Goal: Task Accomplishment & Management: Manage account settings

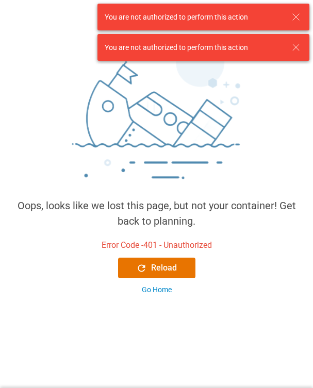
click at [298, 17] on icon at bounding box center [296, 17] width 12 height 12
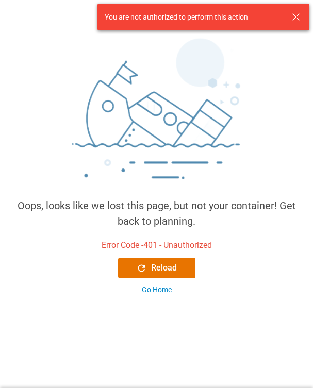
click at [298, 17] on icon at bounding box center [296, 17] width 12 height 12
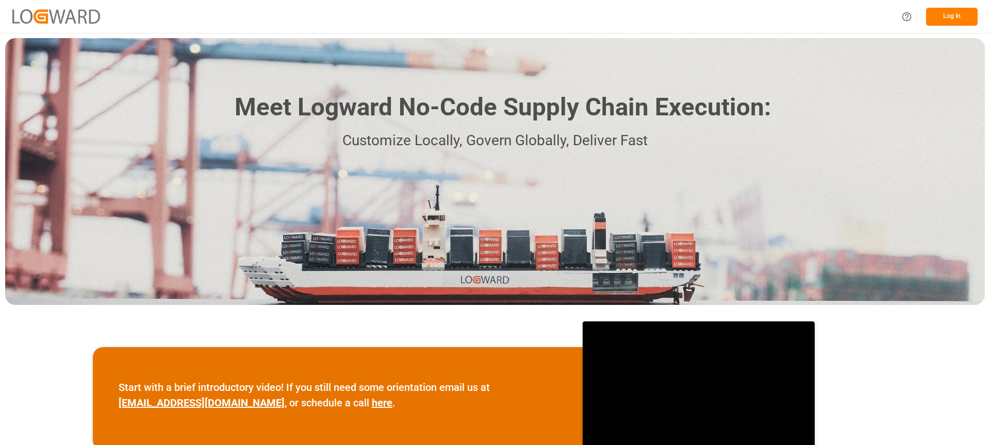
click at [957, 16] on button "Log In" at bounding box center [952, 17] width 52 height 18
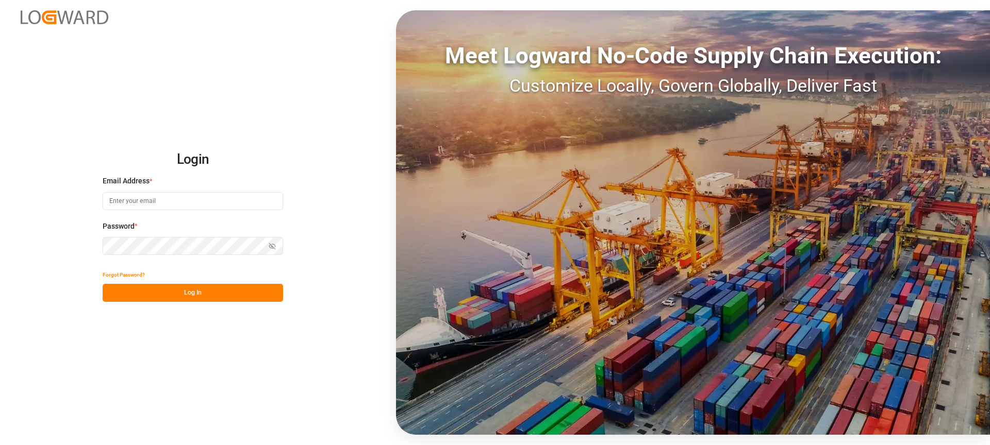
type input "[PERSON_NAME][EMAIL_ADDRESS][DOMAIN_NAME]"
click at [188, 298] on button "Log In" at bounding box center [193, 293] width 180 height 18
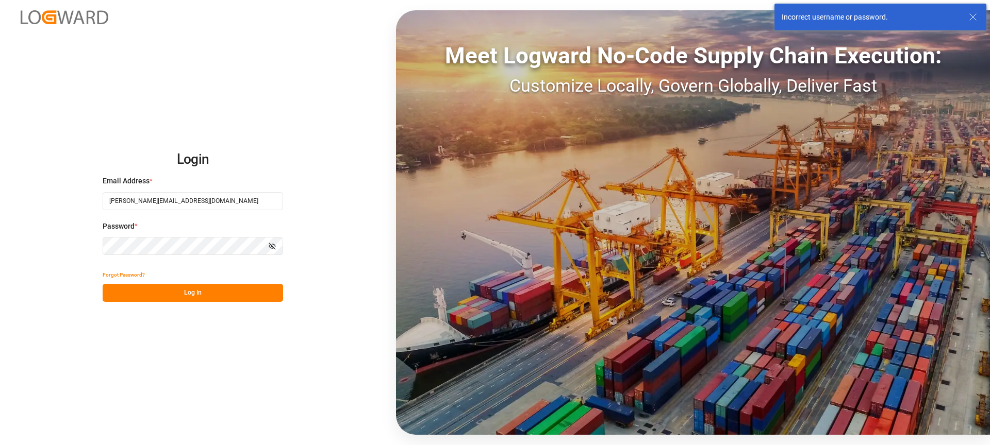
click at [965, 18] on div "Incorrect username or password." at bounding box center [874, 17] width 185 height 11
click at [970, 16] on icon at bounding box center [973, 17] width 12 height 12
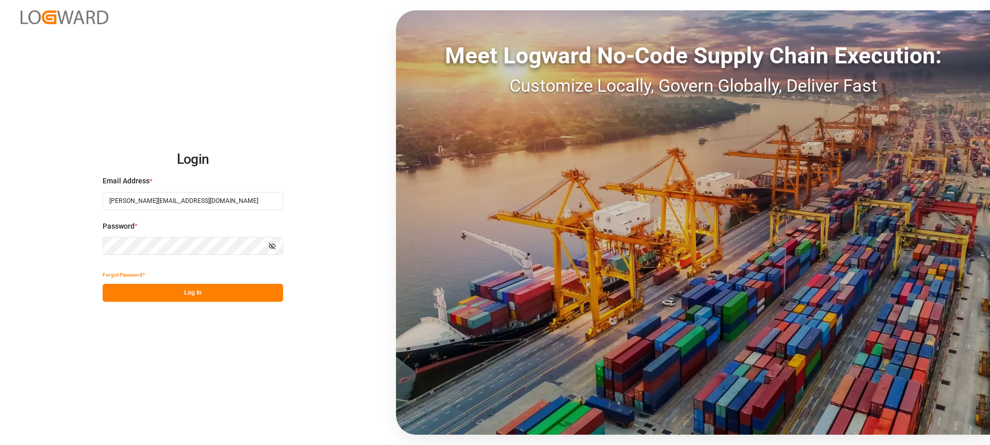
click at [324, 104] on div "Login Email Address * vikash.mishra@logward.com Password * Show password Forgot…" at bounding box center [495, 222] width 990 height 445
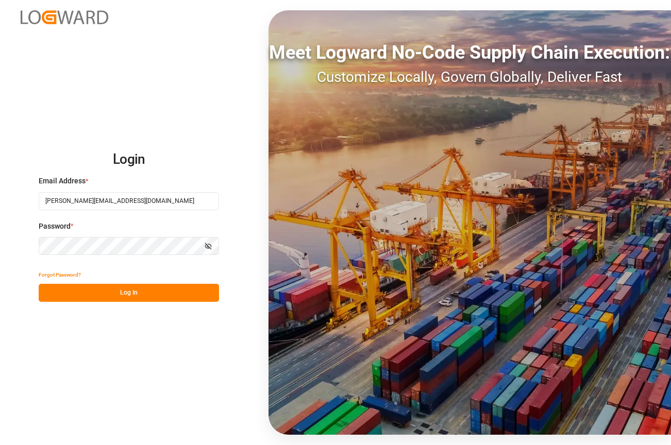
click at [150, 154] on h2 "Login" at bounding box center [129, 159] width 180 height 33
click at [134, 291] on button "Log In" at bounding box center [129, 293] width 180 height 18
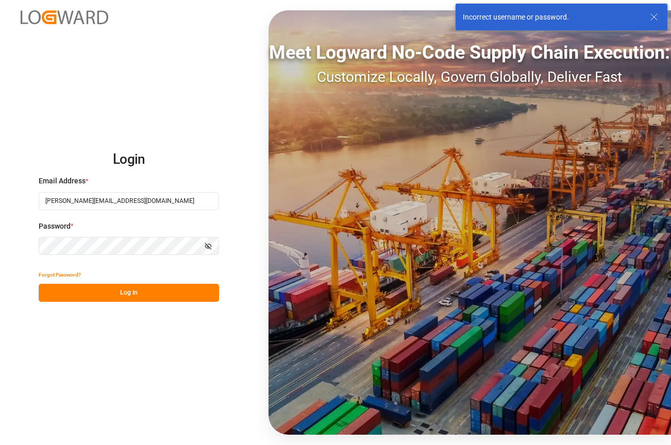
click at [657, 16] on icon at bounding box center [654, 17] width 12 height 12
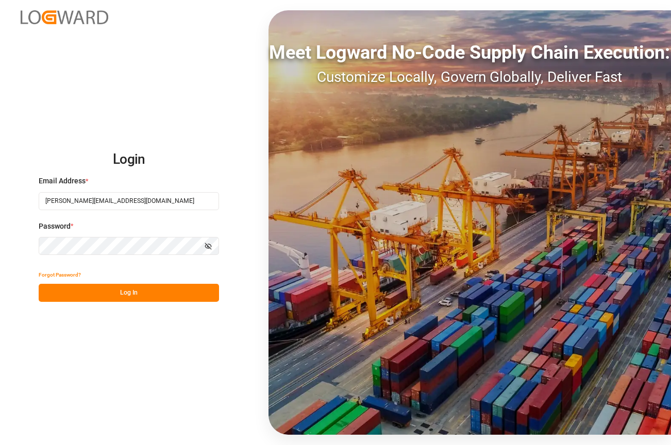
click at [39, 336] on div "Login Email Address * vikash.mishra@logward.com Password * Show password Forgot…" at bounding box center [335, 222] width 671 height 445
click at [123, 290] on button "Log In" at bounding box center [129, 293] width 180 height 18
click at [184, 107] on div "Login Email Address * vikash.mishra@logward.com Password * Show password Forgot…" at bounding box center [335, 222] width 671 height 445
click at [135, 294] on button "Log In" at bounding box center [129, 293] width 180 height 18
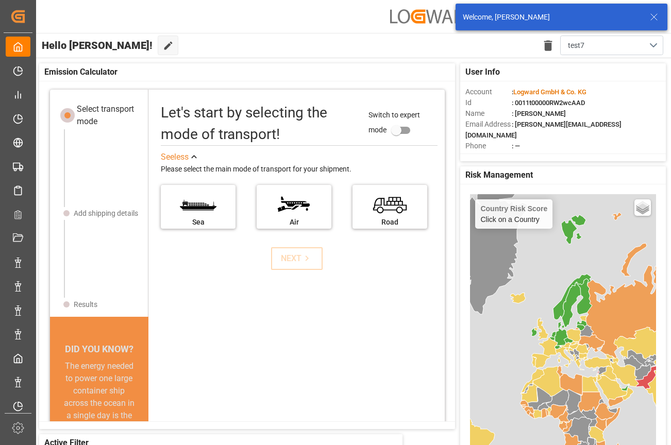
click at [656, 14] on icon at bounding box center [654, 17] width 12 height 12
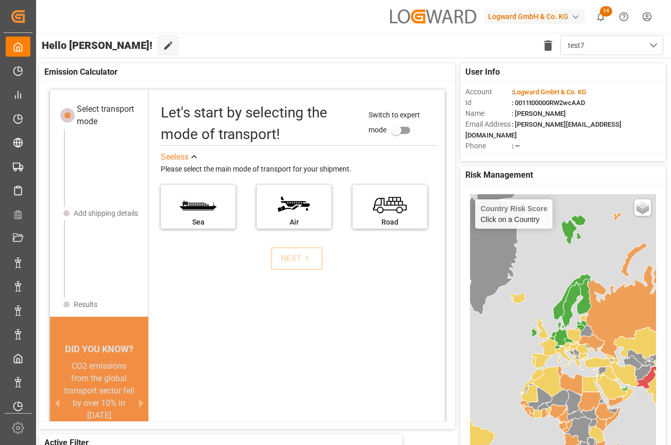
click at [571, 18] on div "button" at bounding box center [576, 17] width 10 height 10
type input "evonik us"
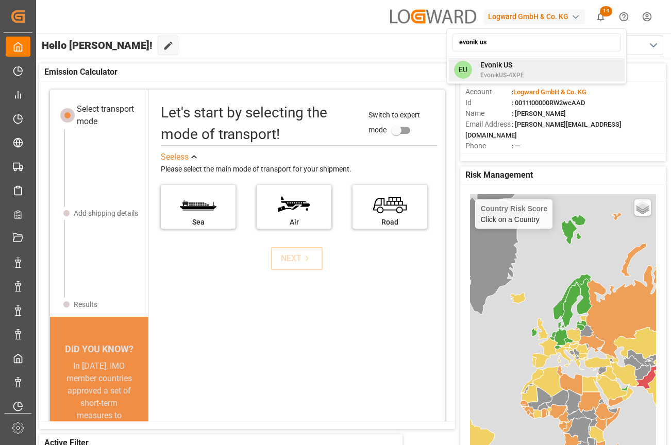
click at [539, 66] on div "EU Evonik US EvonikUS-4XPF" at bounding box center [537, 69] width 176 height 23
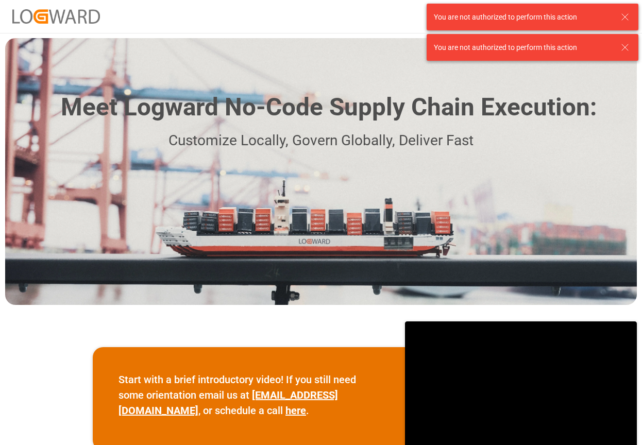
click at [632, 13] on div "You are not authorized to perform this action" at bounding box center [533, 17] width 212 height 27
click at [629, 15] on icon at bounding box center [625, 17] width 12 height 12
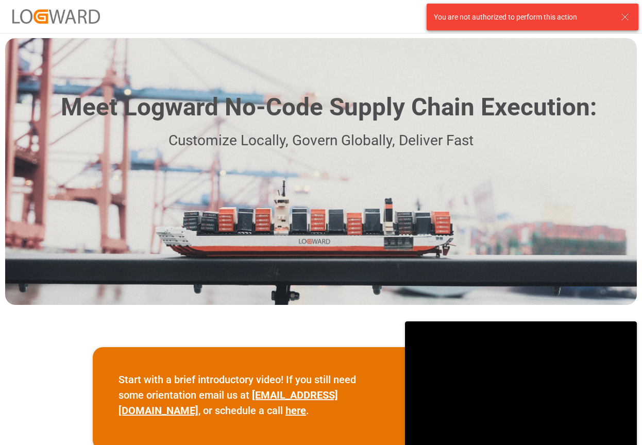
click at [629, 15] on icon at bounding box center [625, 17] width 12 height 12
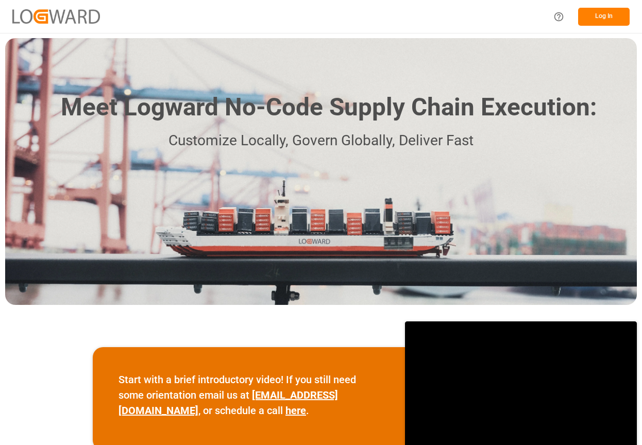
click at [606, 16] on button "Log In" at bounding box center [604, 17] width 52 height 18
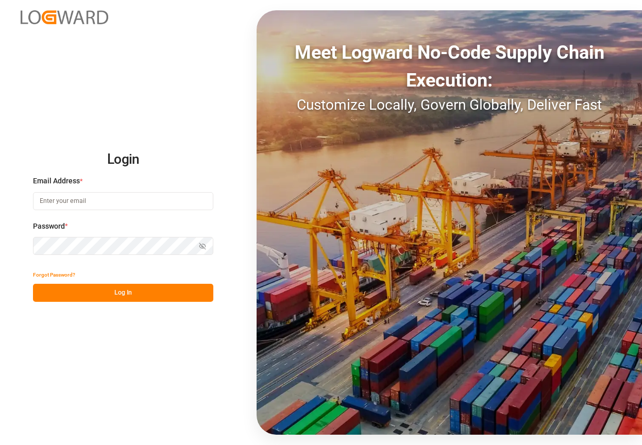
type input "[PERSON_NAME][EMAIL_ADDRESS][DOMAIN_NAME]"
click at [147, 296] on button "Log In" at bounding box center [123, 293] width 180 height 18
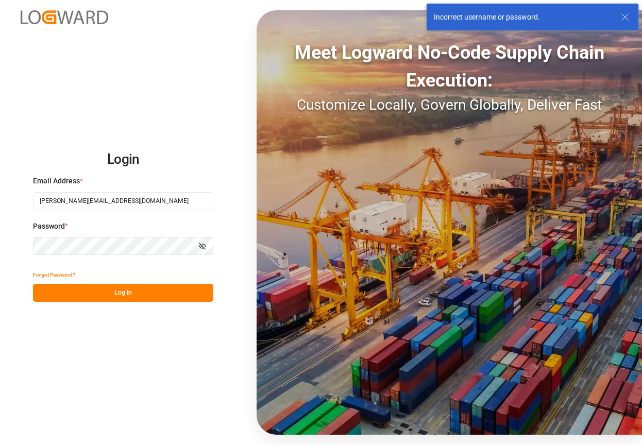
click at [630, 17] on icon at bounding box center [625, 17] width 12 height 12
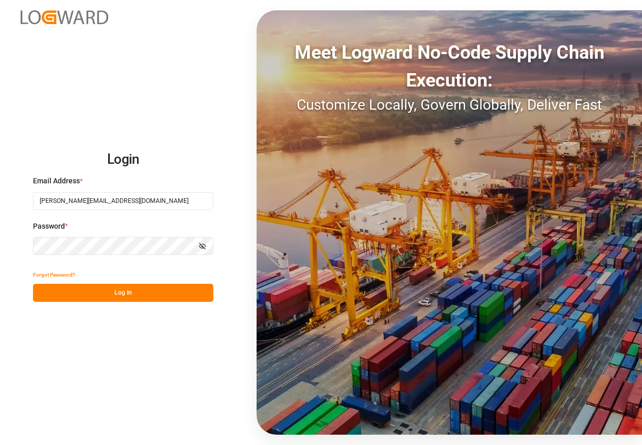
click at [128, 219] on div "Email Address * vikash.mishra@logward.com" at bounding box center [123, 198] width 180 height 45
click at [107, 295] on button "Log In" at bounding box center [123, 293] width 180 height 18
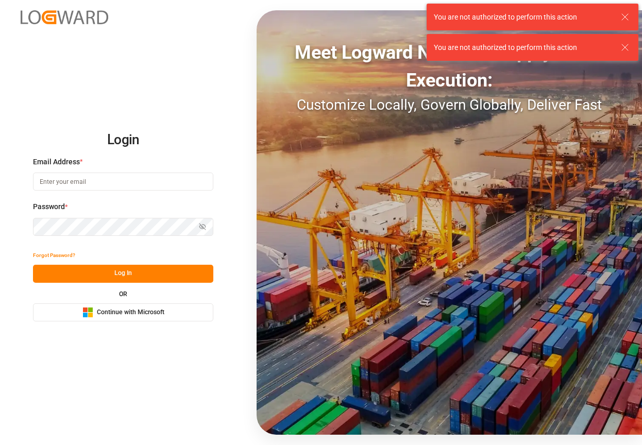
click at [625, 14] on icon at bounding box center [625, 17] width 12 height 12
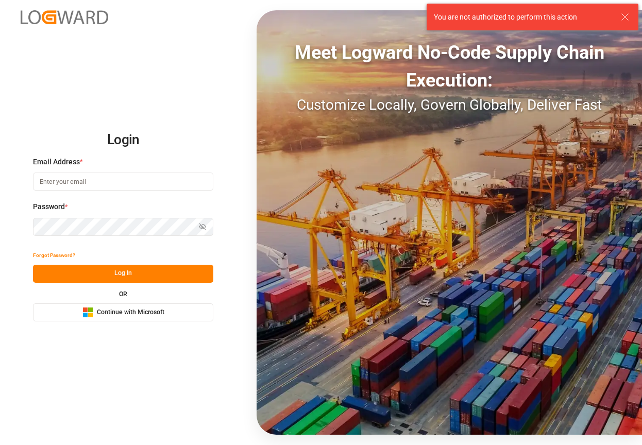
click at [625, 14] on icon at bounding box center [625, 17] width 12 height 12
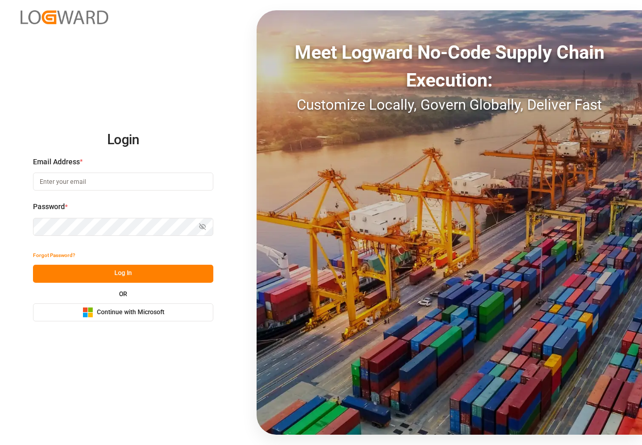
click at [113, 187] on input at bounding box center [123, 182] width 180 height 18
click at [208, 149] on h2 "Login" at bounding box center [123, 140] width 180 height 33
click at [91, 179] on input at bounding box center [123, 182] width 180 height 18
paste input "[PERSON_NAME][EMAIL_ADDRESS][DOMAIN_NAME]"
type input "[PERSON_NAME][EMAIL_ADDRESS][DOMAIN_NAME]"
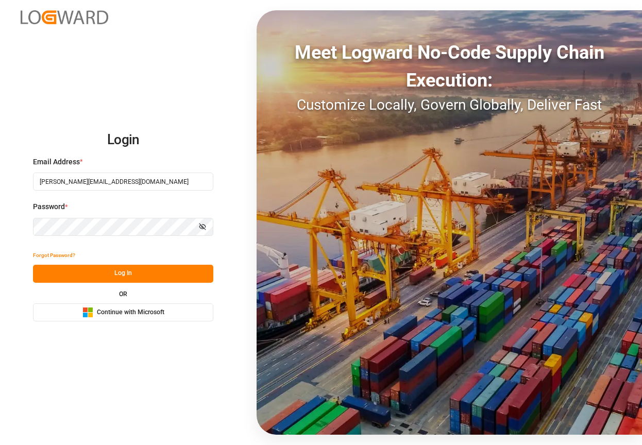
click at [183, 97] on div "Login Email Address * [PERSON_NAME][EMAIL_ADDRESS][DOMAIN_NAME] Password * Show…" at bounding box center [321, 222] width 642 height 445
click at [120, 273] on button "Log In" at bounding box center [123, 274] width 180 height 18
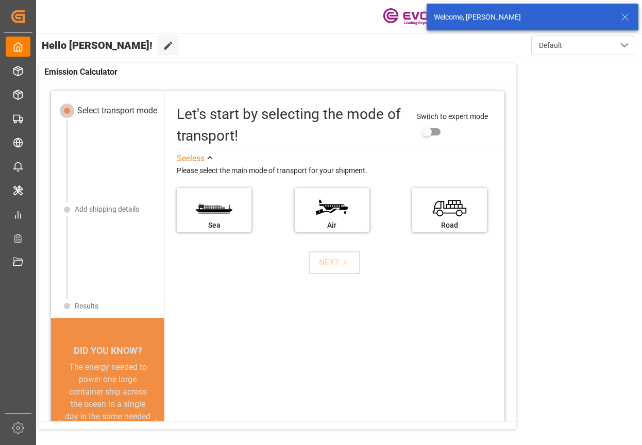
click at [625, 16] on icon at bounding box center [625, 17] width 12 height 12
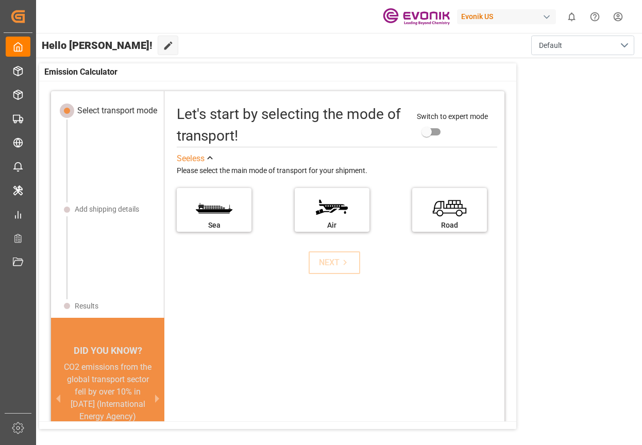
click at [547, 18] on div "button" at bounding box center [547, 17] width 10 height 10
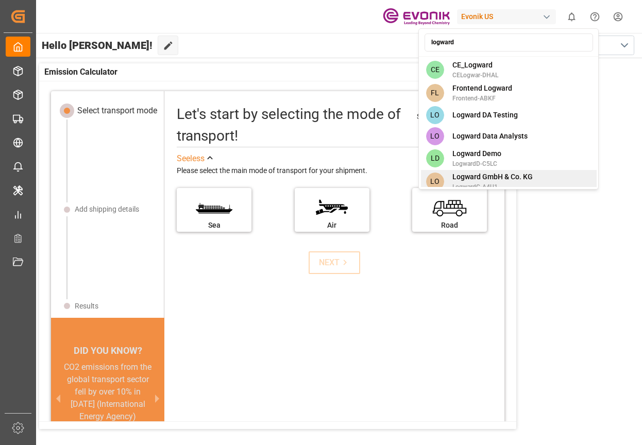
type input "logward"
click at [509, 175] on span "Logward GmbH & Co. KG" at bounding box center [493, 177] width 80 height 11
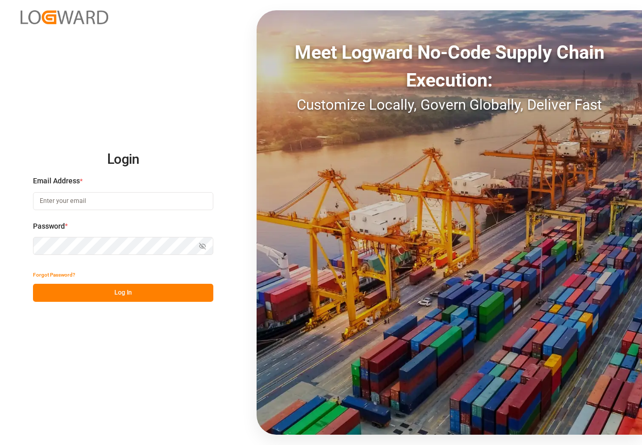
type input "[PERSON_NAME][EMAIL_ADDRESS][DOMAIN_NAME]"
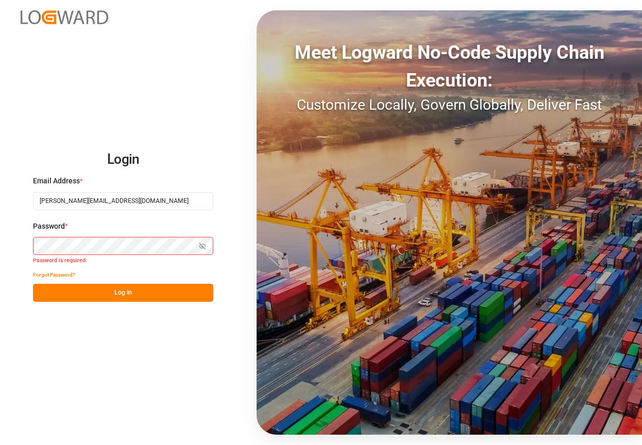
click at [204, 213] on div "Email Address * vikash.mishra@logward.com" at bounding box center [123, 198] width 180 height 45
click at [144, 127] on div "Login Email Address * [PERSON_NAME][EMAIL_ADDRESS][DOMAIN_NAME] Password * Show…" at bounding box center [321, 222] width 642 height 445
click at [132, 292] on button "Log In" at bounding box center [123, 293] width 180 height 18
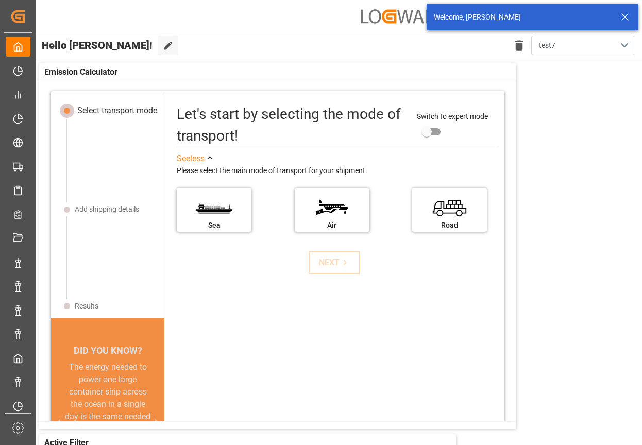
click at [623, 18] on icon at bounding box center [625, 17] width 12 height 12
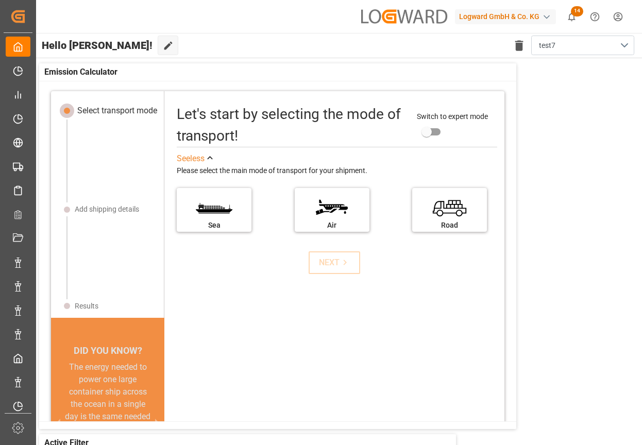
click at [544, 16] on div "button" at bounding box center [547, 17] width 10 height 10
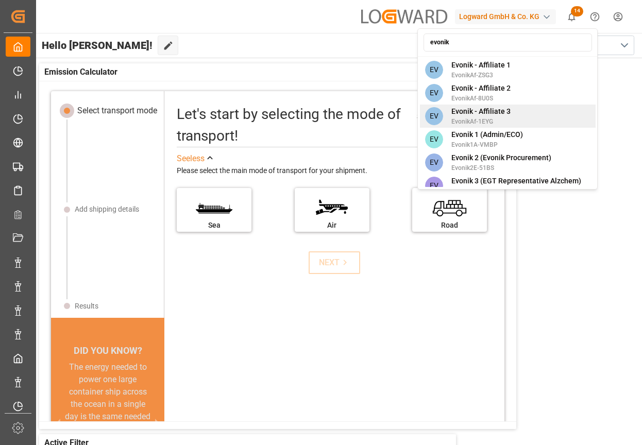
scroll to position [701, 0]
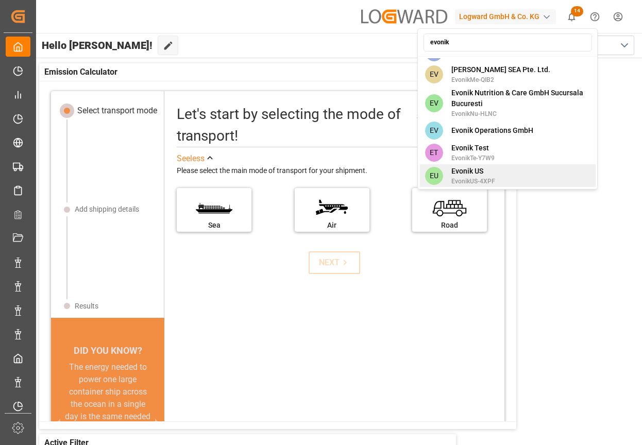
type input "evonik"
click at [485, 166] on span "Evonik US" at bounding box center [474, 171] width 44 height 11
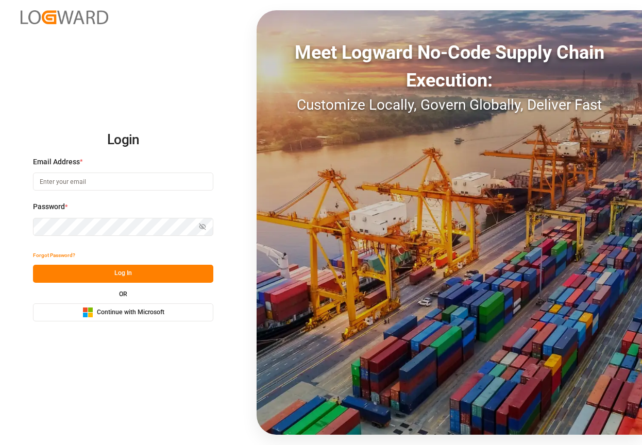
click at [122, 181] on input at bounding box center [123, 182] width 180 height 18
click at [165, 142] on h2 "Login" at bounding box center [123, 140] width 180 height 33
click at [122, 177] on input at bounding box center [123, 182] width 180 height 18
click at [34, 327] on div "Login Email Address * Email is required. Password * Show password Password is r…" at bounding box center [321, 222] width 642 height 445
click at [79, 178] on input at bounding box center [123, 182] width 180 height 18
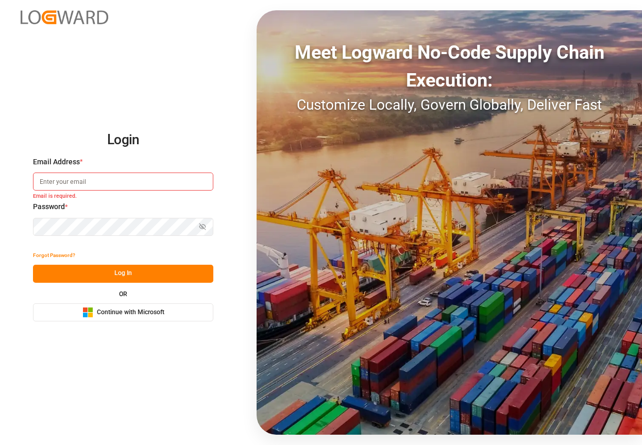
paste input "UWK2ajb-tzq*aye0fcy"
type input "UWK2ajb-tzq*aye0fcy"
click at [192, 92] on div "Login Email Address * Email is required. Password * Show password Password is r…" at bounding box center [321, 222] width 642 height 445
click at [107, 181] on input at bounding box center [123, 182] width 180 height 18
type input "[PERSON_NAME][EMAIL_ADDRESS][DOMAIN_NAME]"
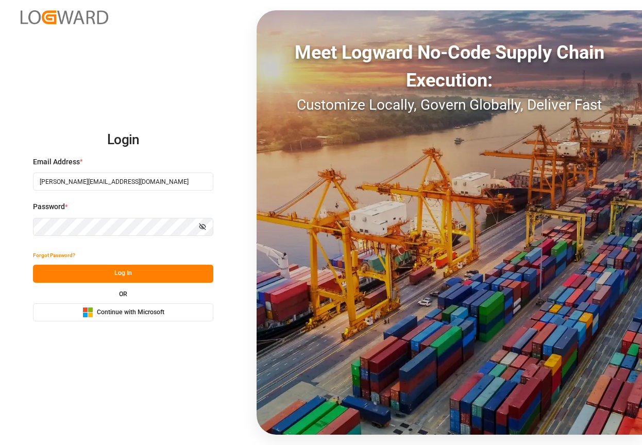
click at [180, 93] on div "Login Email Address * [PERSON_NAME][EMAIL_ADDRESS][DOMAIN_NAME] Password * Show…" at bounding box center [321, 222] width 642 height 445
click at [135, 273] on button "Log In" at bounding box center [123, 274] width 180 height 18
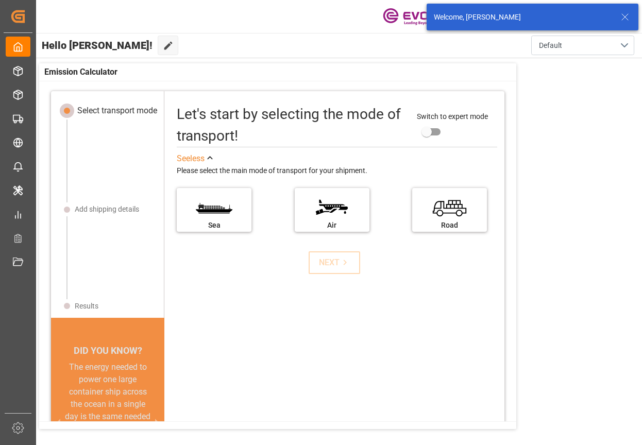
click at [623, 18] on icon at bounding box center [625, 17] width 12 height 12
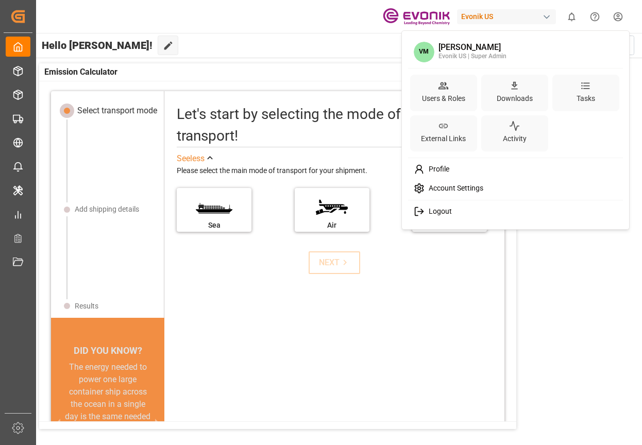
click at [618, 19] on html "Created by potrace 1.15, written by Peter Selinger 2001-2017 Created by potrace…" at bounding box center [321, 222] width 642 height 445
click at [341, 46] on html "Created by potrace 1.15, written by Peter Selinger 2001-2017 Created by potrace…" at bounding box center [321, 222] width 642 height 445
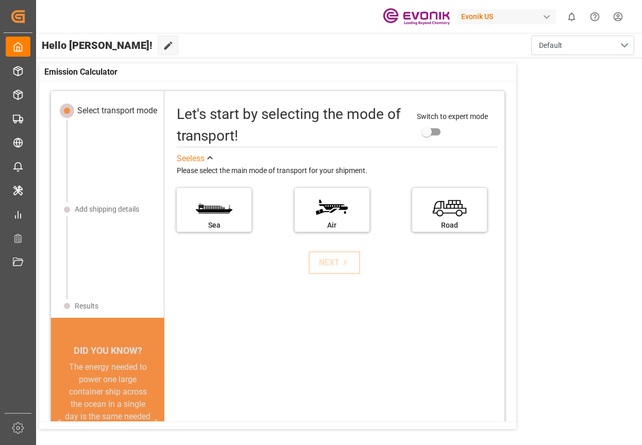
click at [483, 14] on div "Evonik US" at bounding box center [506, 16] width 99 height 15
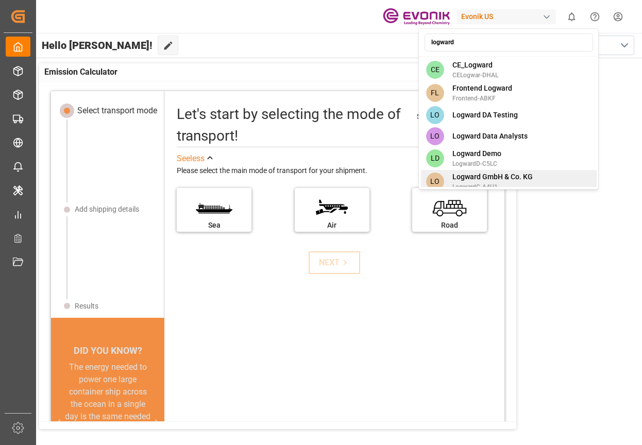
type input "logward"
click at [494, 179] on span "Logward GmbH & Co. KG" at bounding box center [493, 177] width 80 height 11
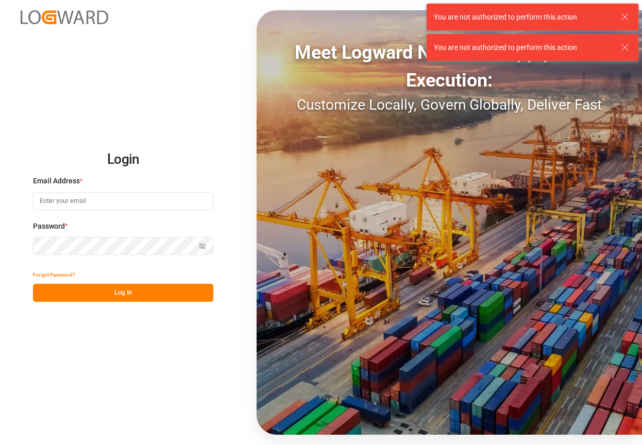
type input "[PERSON_NAME][EMAIL_ADDRESS][DOMAIN_NAME]"
click at [625, 19] on icon at bounding box center [625, 17] width 12 height 12
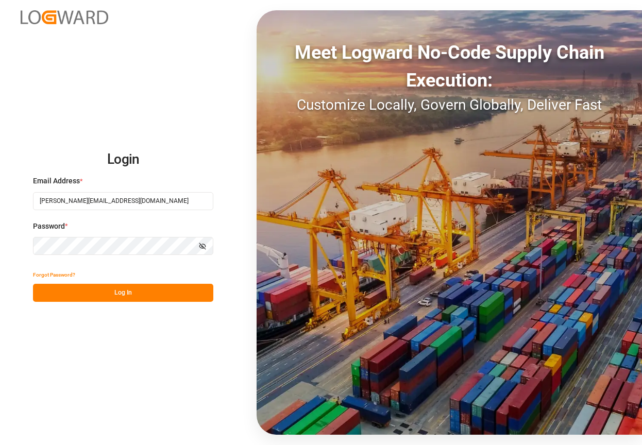
click at [625, 19] on div "You are not authorized to perform this action" at bounding box center [532, 17] width 219 height 34
click at [190, 88] on div "Login Email Address * vikash.mishra@logward.com Password * Show password Forgot…" at bounding box center [321, 222] width 642 height 445
click at [200, 113] on div "Login Email Address * vikash.mishra@logward.com Password * Show password Forgot…" at bounding box center [321, 222] width 642 height 445
click at [141, 291] on button "Log In" at bounding box center [123, 293] width 180 height 18
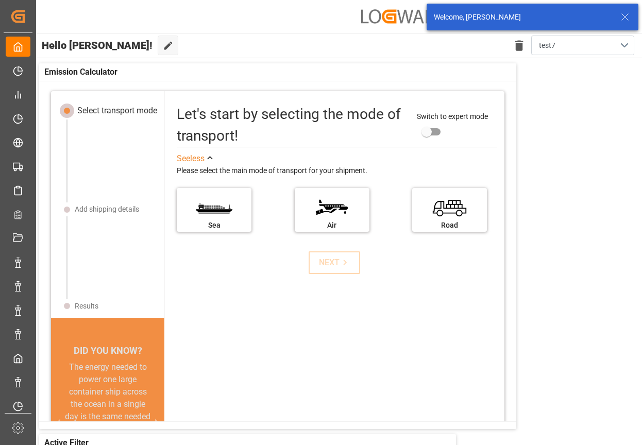
click at [624, 14] on icon at bounding box center [625, 17] width 12 height 12
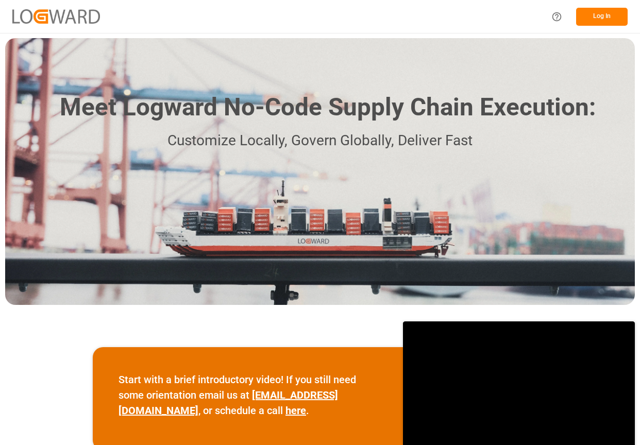
click at [590, 16] on button "Log In" at bounding box center [602, 17] width 52 height 18
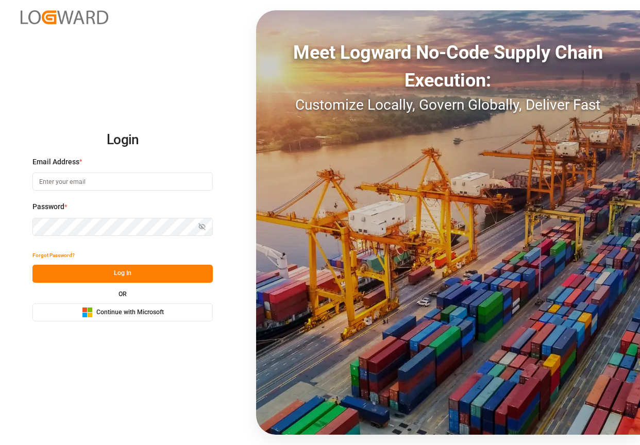
click at [125, 185] on input at bounding box center [122, 182] width 180 height 18
type input "[PERSON_NAME][EMAIL_ADDRESS][DOMAIN_NAME]"
